Goal: Information Seeking & Learning: Check status

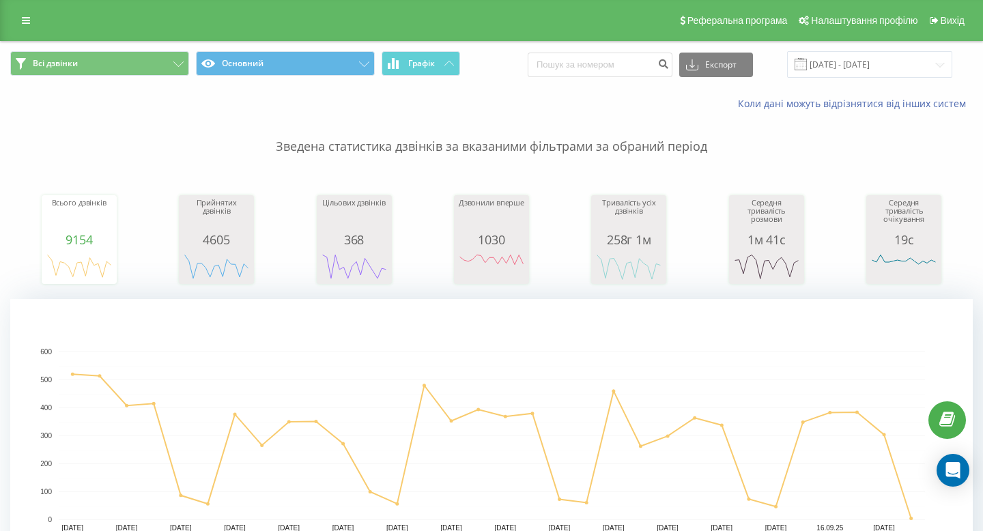
click at [188, 130] on p "Зведена статистика дзвінків за вказаними фільтрами за обраний період" at bounding box center [491, 133] width 963 height 45
click at [845, 58] on input "[DATE] - [DATE]" at bounding box center [869, 64] width 165 height 27
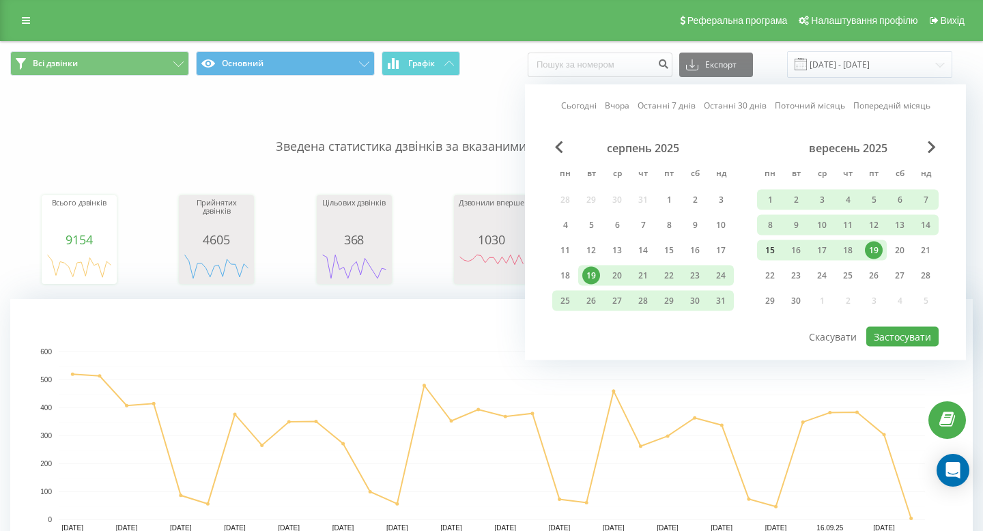
click at [775, 251] on div "15" at bounding box center [770, 251] width 18 height 18
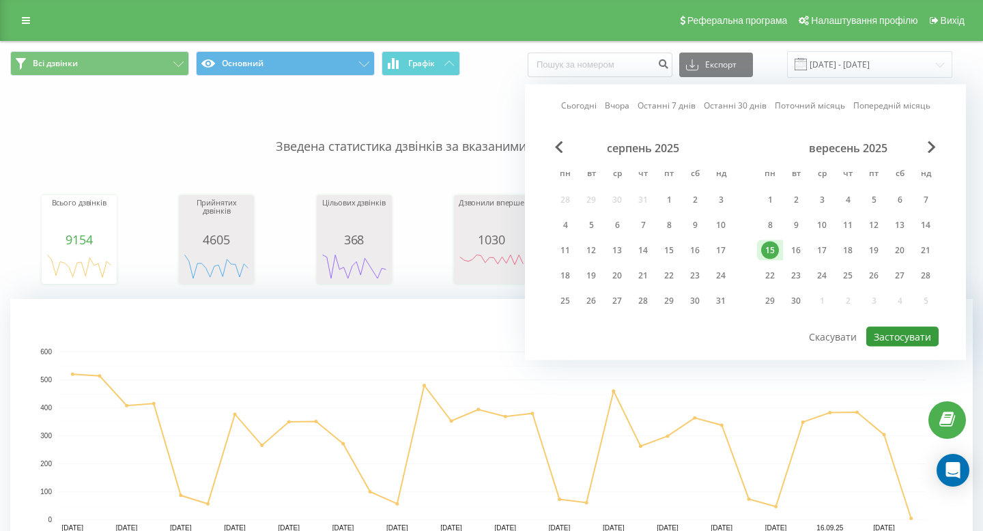
click at [895, 335] on button "Застосувати" at bounding box center [903, 337] width 72 height 20
type input "[DATE] - [DATE]"
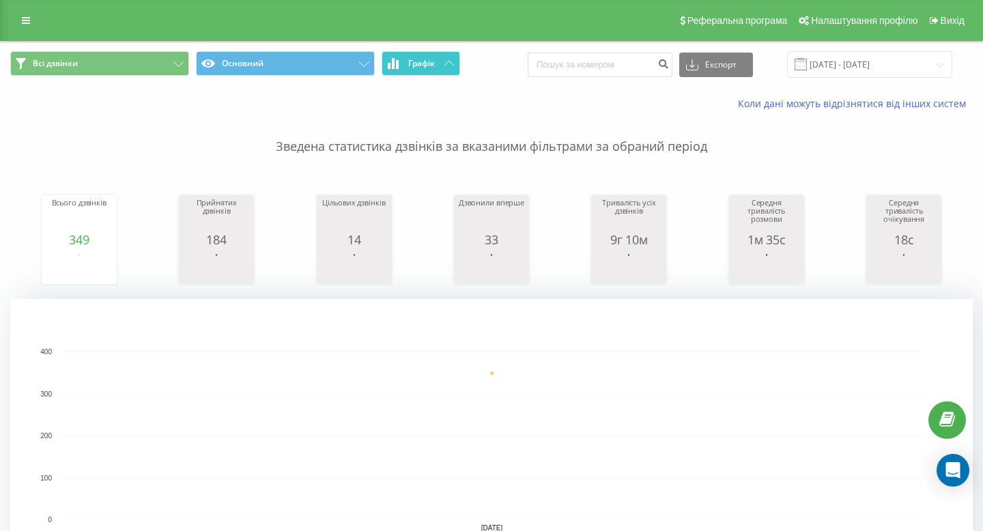
click at [435, 59] on span "Графік" at bounding box center [421, 64] width 27 height 10
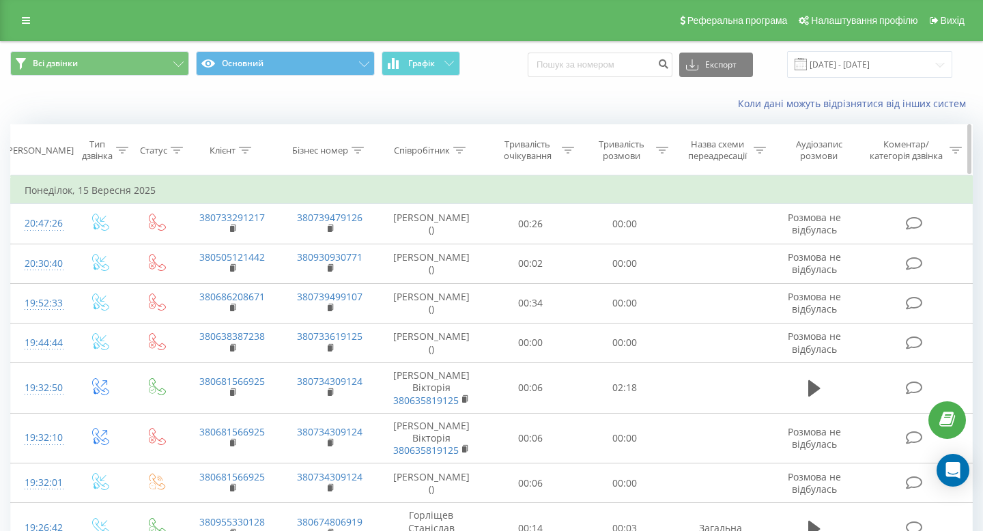
click at [463, 153] on icon at bounding box center [459, 150] width 12 height 7
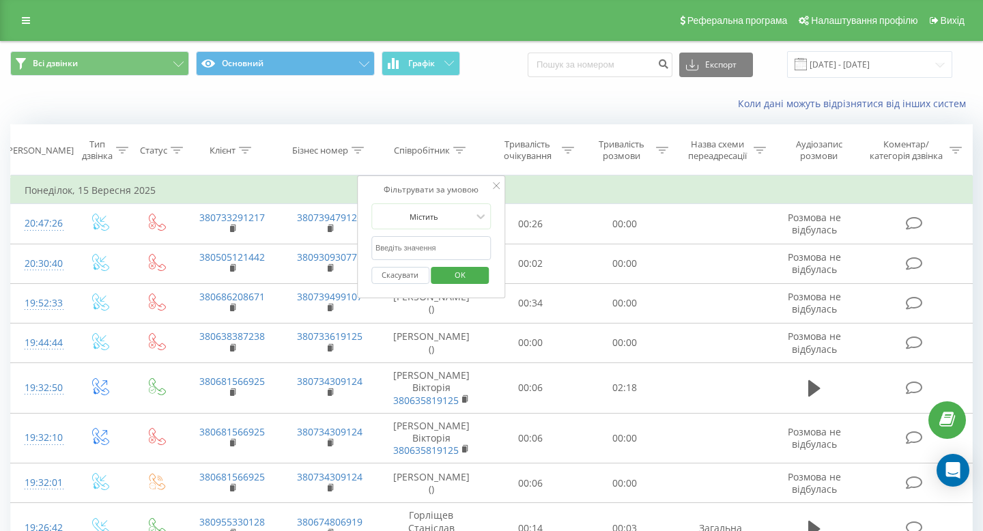
click at [427, 251] on input "text" at bounding box center [431, 248] width 120 height 24
type input "фалько"
click at [454, 280] on span "OK" at bounding box center [460, 274] width 38 height 21
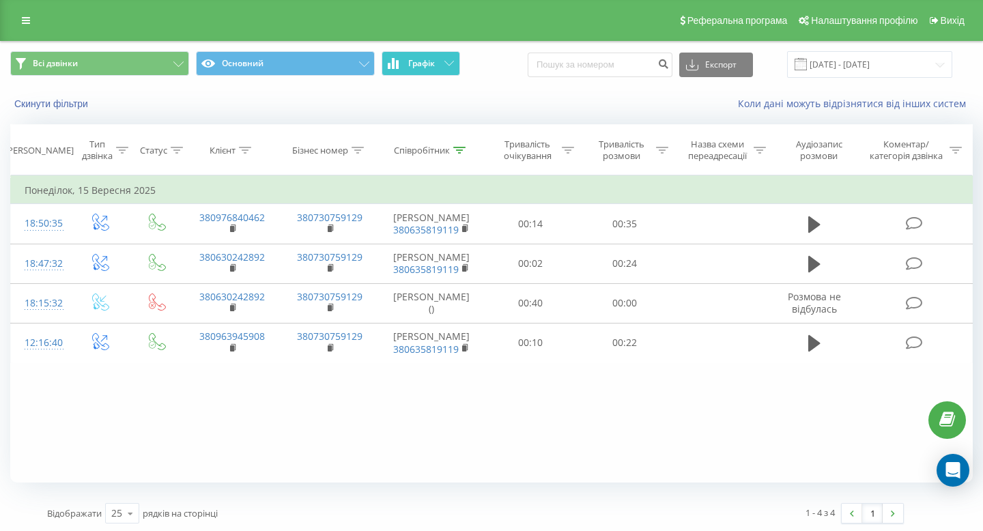
click at [421, 61] on span "Графік" at bounding box center [421, 64] width 27 height 10
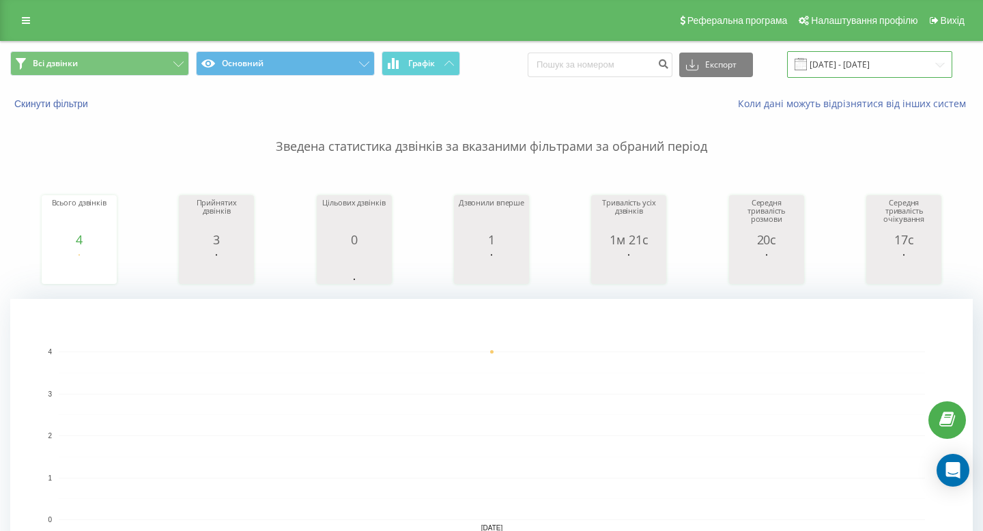
click at [896, 67] on input "[DATE] - [DATE]" at bounding box center [869, 64] width 165 height 27
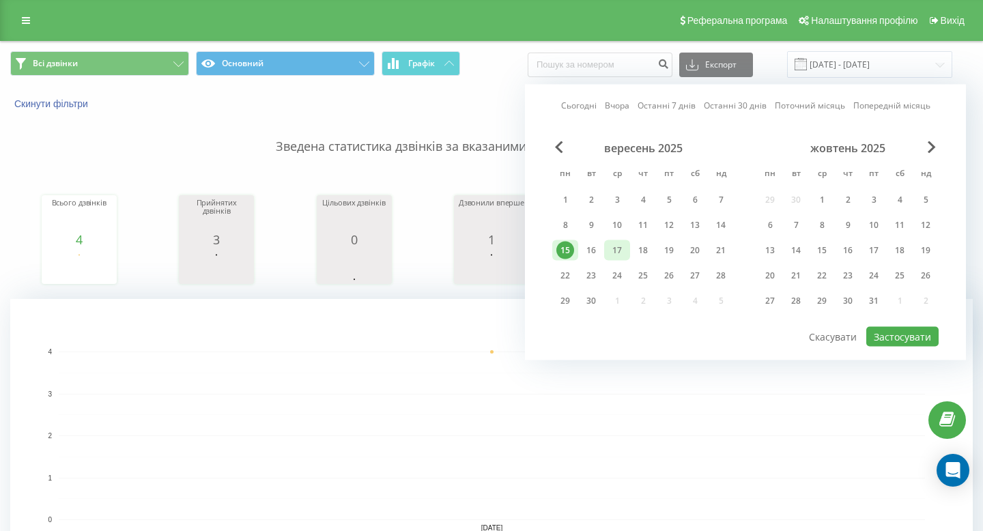
click at [612, 248] on div "17" at bounding box center [617, 251] width 18 height 18
click at [901, 344] on button "Застосувати" at bounding box center [903, 337] width 72 height 20
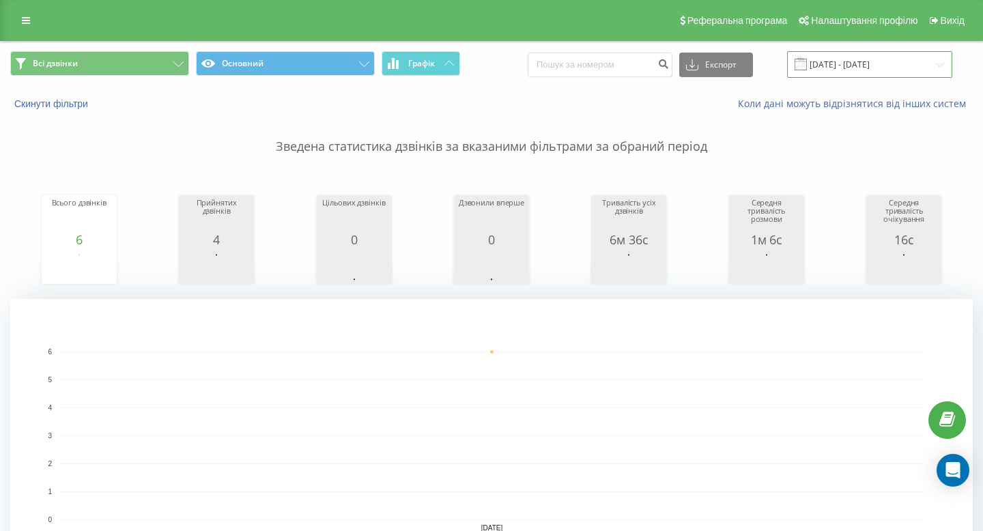
click at [845, 64] on input "[DATE] - [DATE]" at bounding box center [869, 64] width 165 height 27
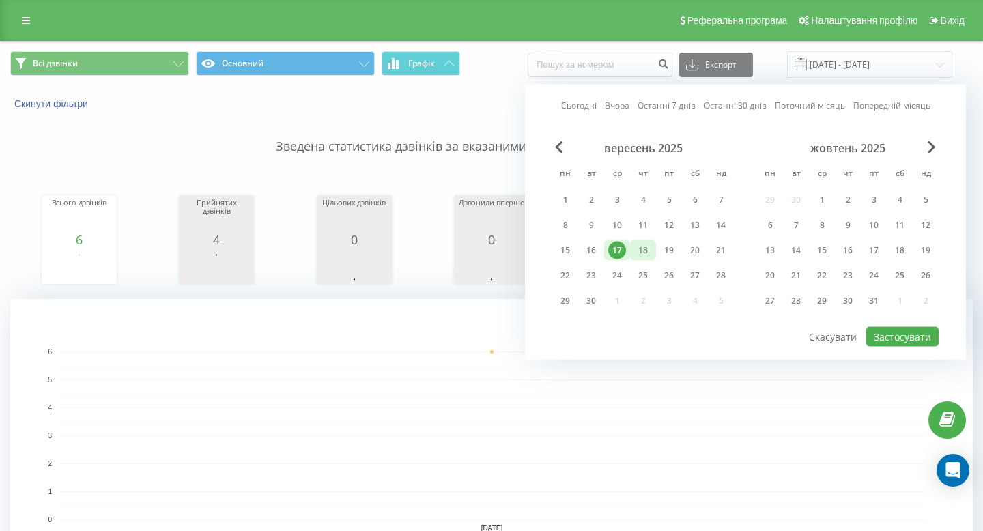
click at [645, 247] on div "18" at bounding box center [643, 251] width 18 height 18
click at [893, 336] on button "Застосувати" at bounding box center [903, 337] width 72 height 20
type input "[DATE] - [DATE]"
